Goal: Task Accomplishment & Management: Manage account settings

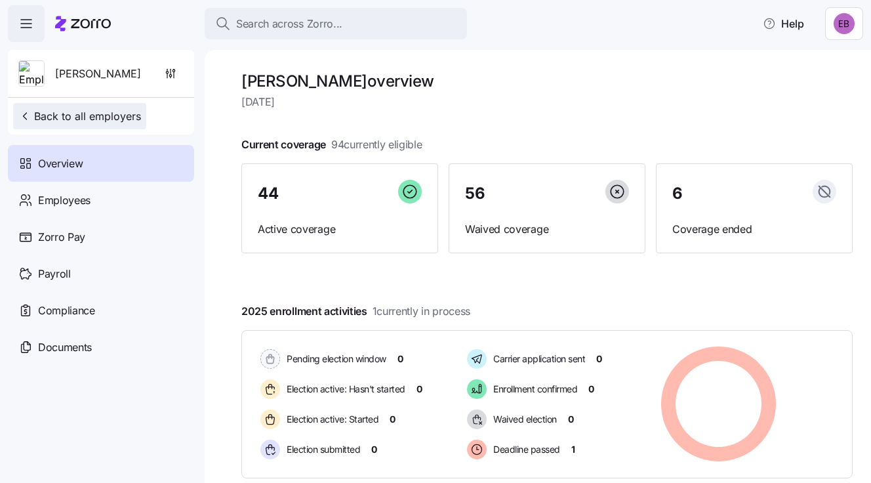
click at [93, 119] on span "Back to all employers" at bounding box center [79, 116] width 123 height 16
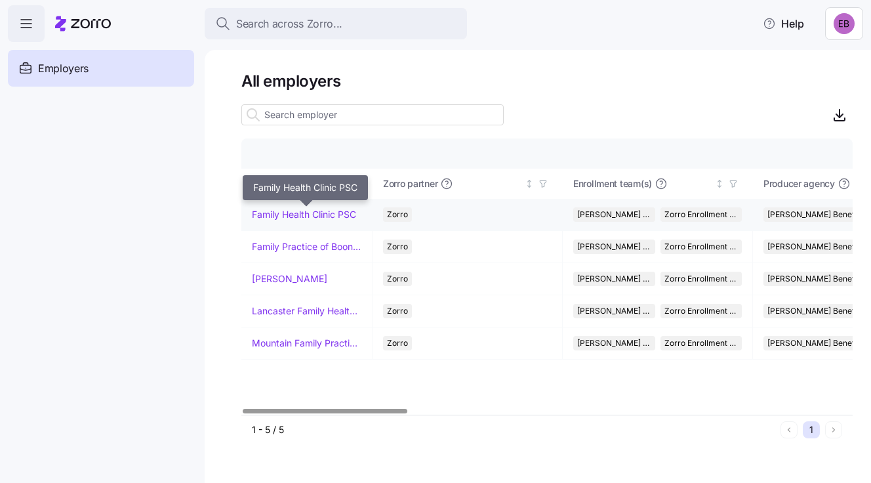
click at [272, 215] on link "Family Health Clinic PSC" at bounding box center [304, 214] width 104 height 13
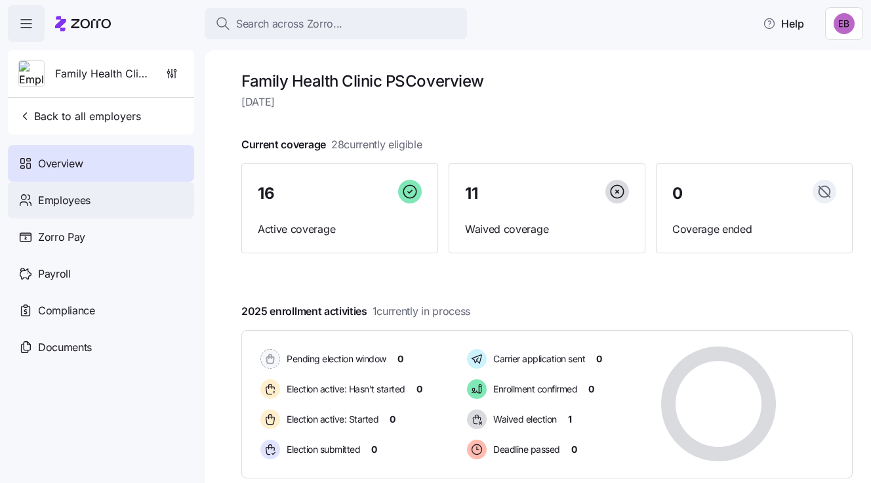
click at [91, 200] on div "Employees" at bounding box center [101, 200] width 186 height 37
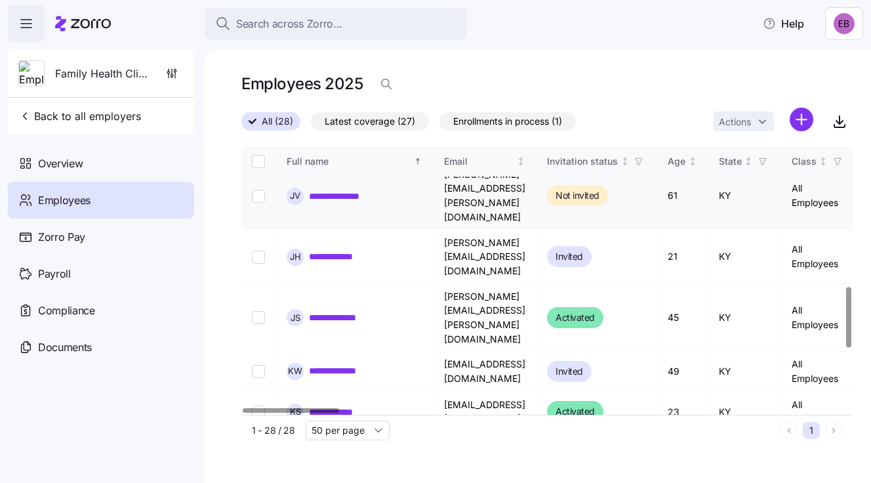
scroll to position [656, 0]
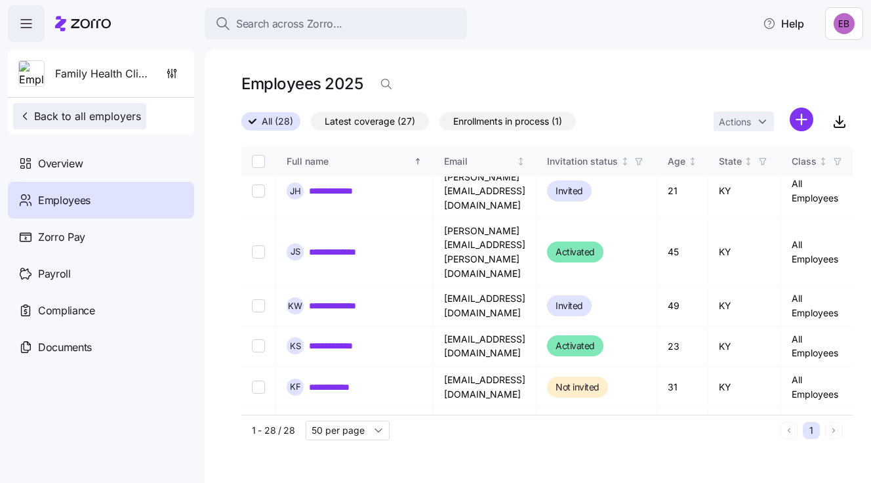
click at [103, 119] on span "Back to all employers" at bounding box center [79, 116] width 123 height 16
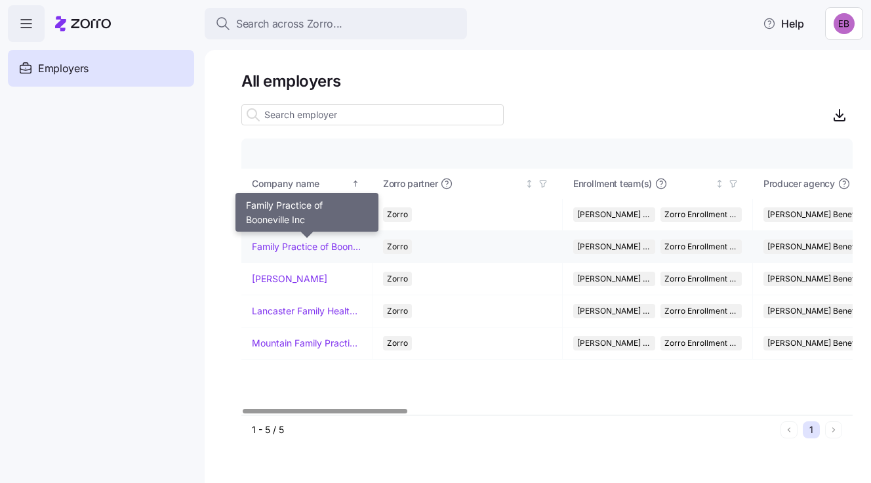
click at [270, 242] on link "Family Practice of Booneville Inc" at bounding box center [307, 246] width 110 height 13
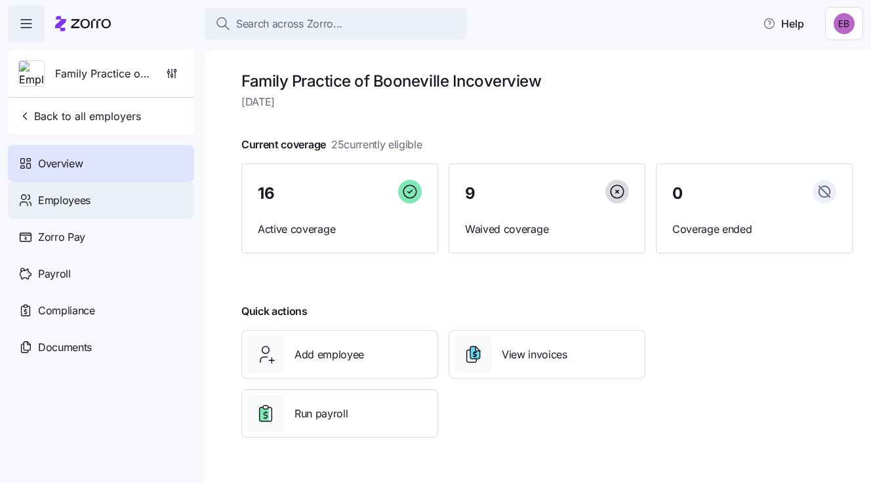
click at [100, 200] on div "Employees" at bounding box center [101, 200] width 186 height 37
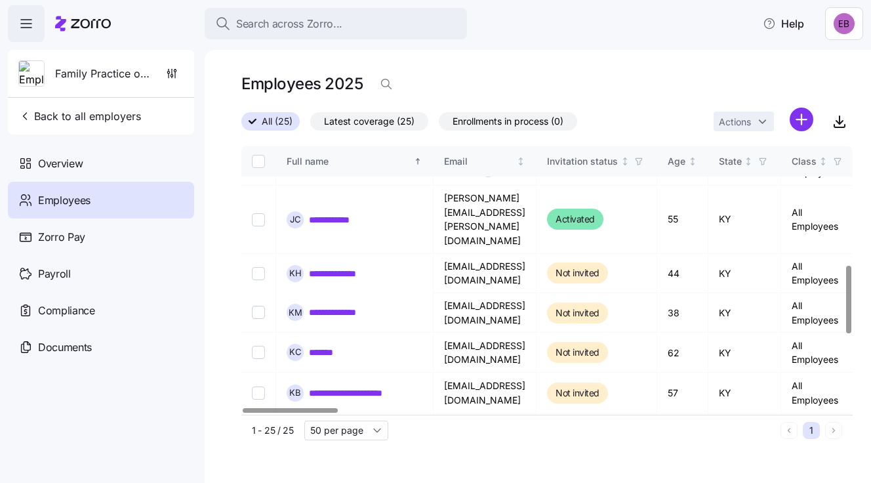
scroll to position [525, 0]
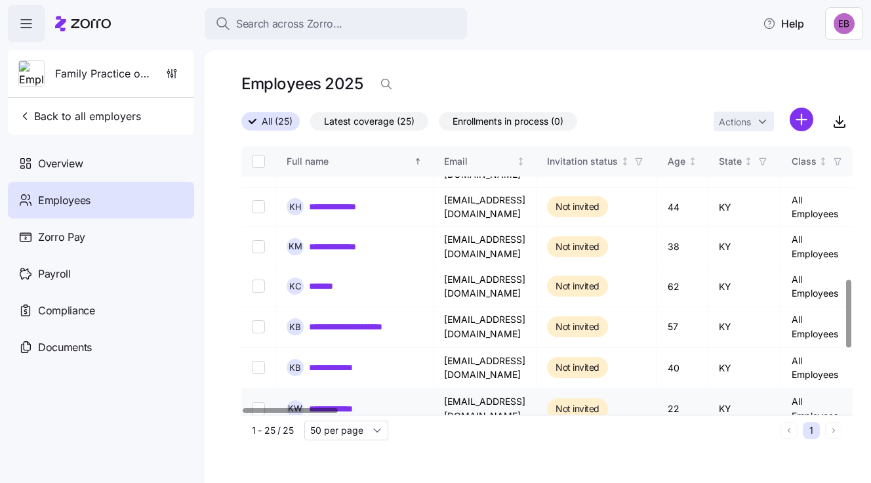
click at [358, 402] on link "**********" at bounding box center [342, 408] width 66 height 13
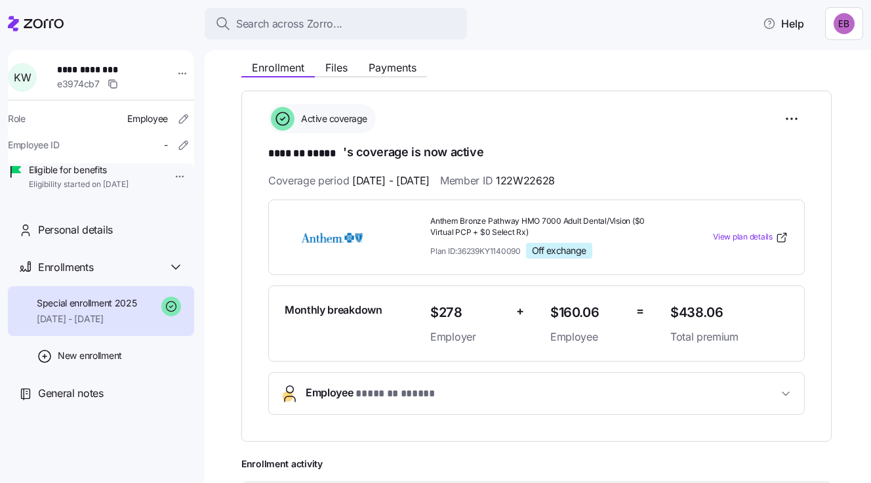
scroll to position [131, 0]
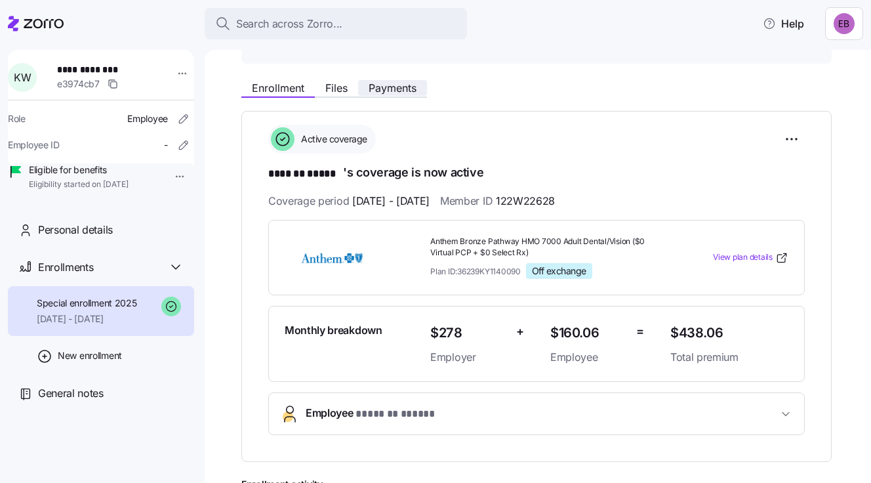
click at [405, 86] on span "Payments" at bounding box center [393, 88] width 48 height 10
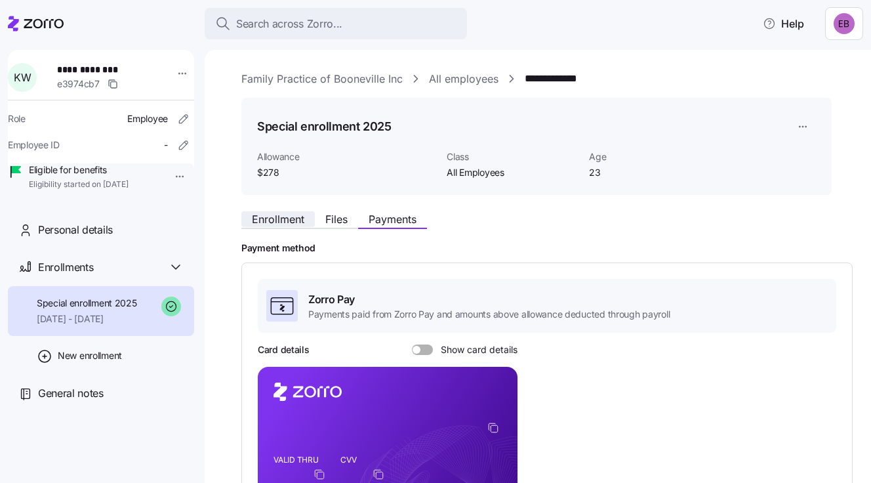
click at [291, 214] on span "Enrollment" at bounding box center [278, 219] width 52 height 10
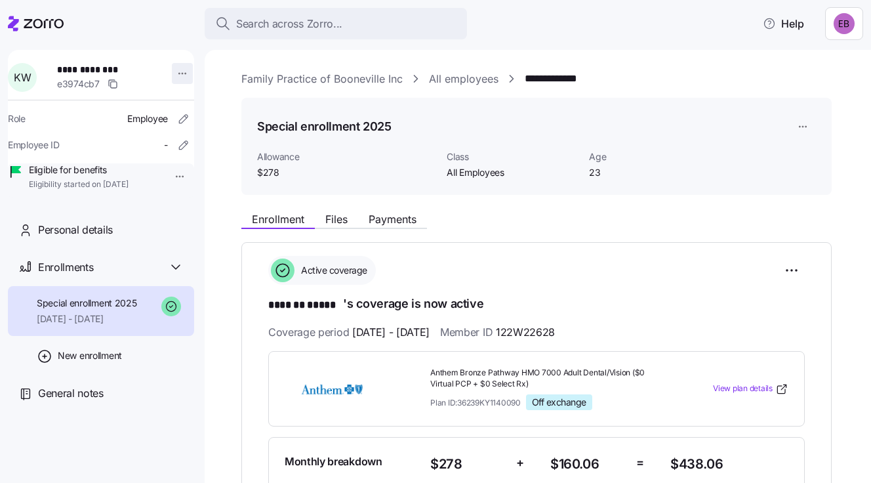
click at [174, 72] on html "**********" at bounding box center [435, 237] width 871 height 475
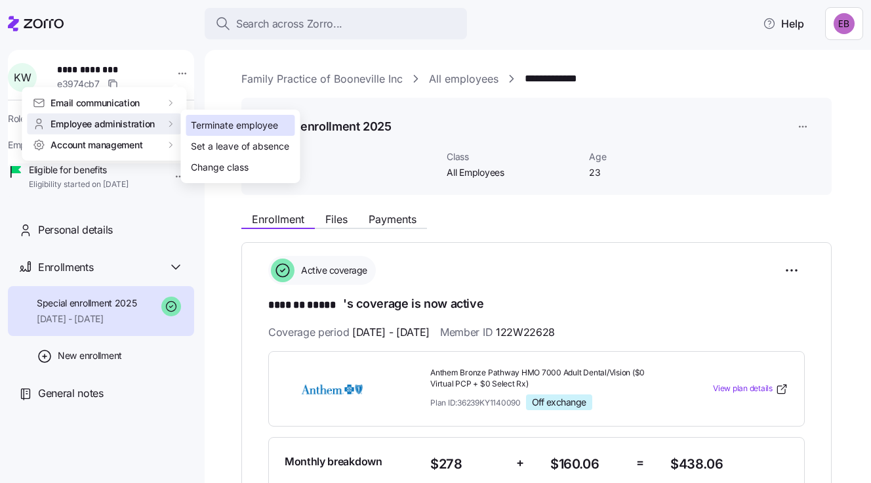
click at [201, 124] on div "Terminate employee" at bounding box center [234, 125] width 87 height 14
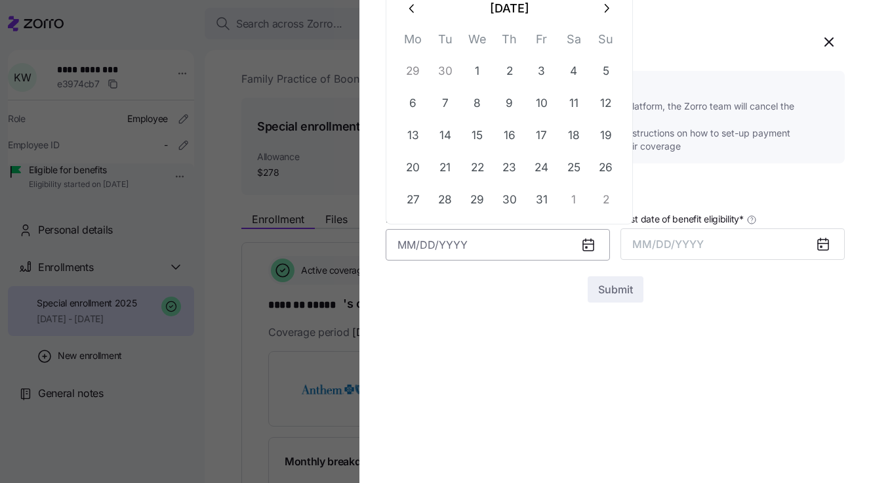
click at [419, 247] on input "Last date of employment *" at bounding box center [498, 244] width 224 height 31
click at [477, 169] on button "22" at bounding box center [477, 167] width 31 height 31
type input "[DATE]"
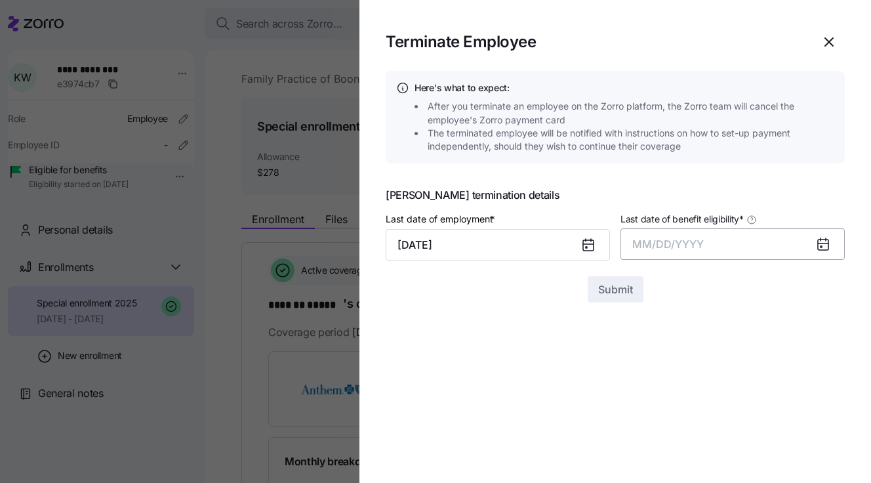
click at [707, 253] on button "MM/DD/YYYY" at bounding box center [733, 243] width 224 height 31
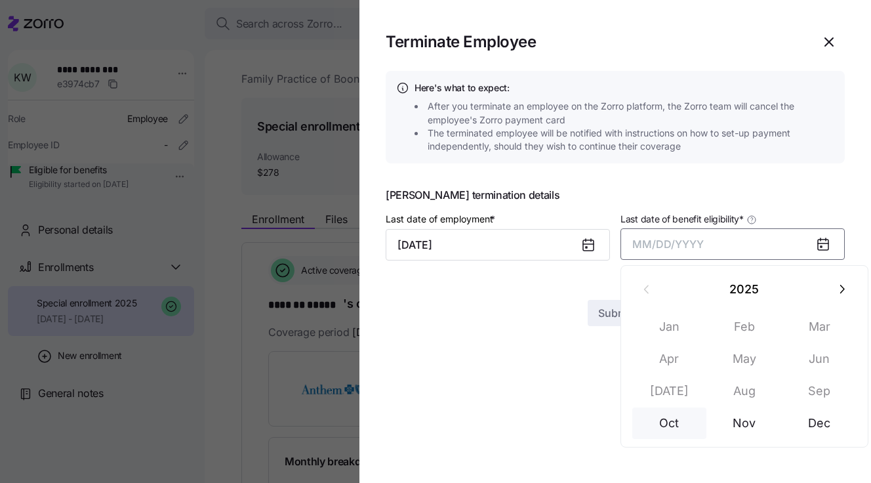
click at [680, 421] on button "Oct" at bounding box center [670, 422] width 75 height 31
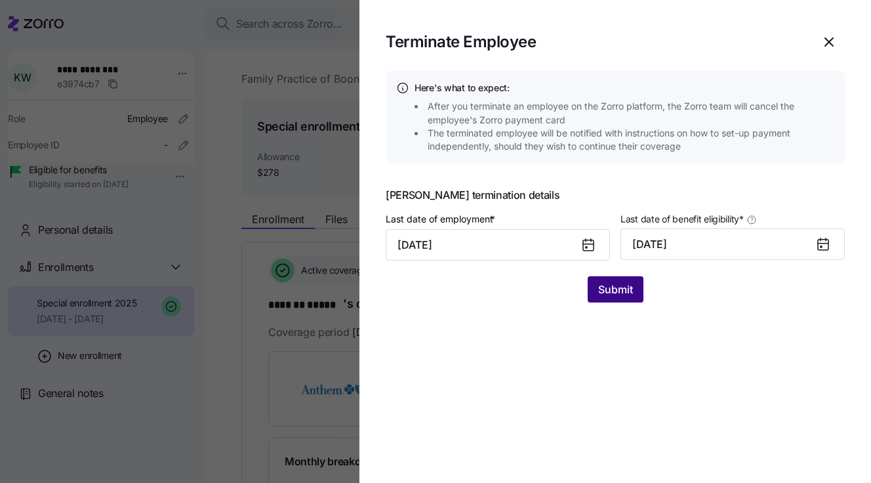
drag, startPoint x: 616, startPoint y: 291, endPoint x: 600, endPoint y: 289, distance: 16.0
click at [600, 289] on span "Submit" at bounding box center [615, 290] width 35 height 16
